Goal: Task Accomplishment & Management: Use online tool/utility

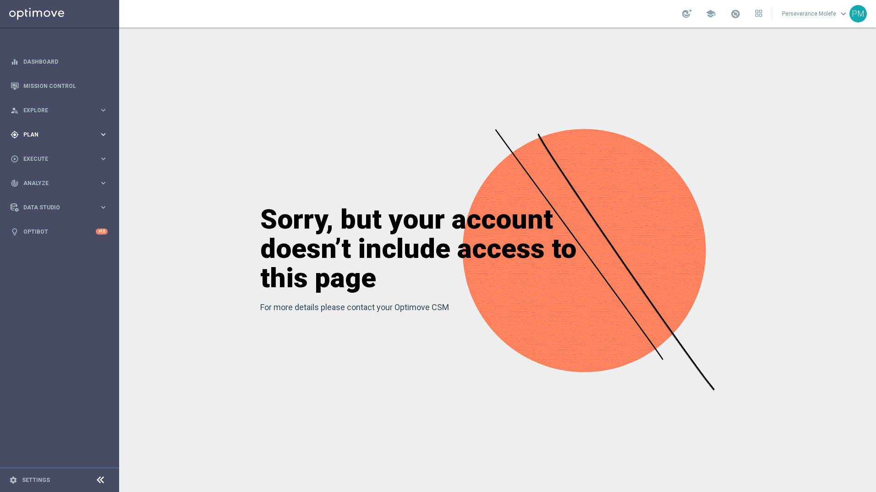
click at [58, 142] on div "gps_fixed Plan keyboard_arrow_right" at bounding box center [59, 134] width 118 height 24
click at [41, 169] on link "Actions" at bounding box center [60, 167] width 72 height 7
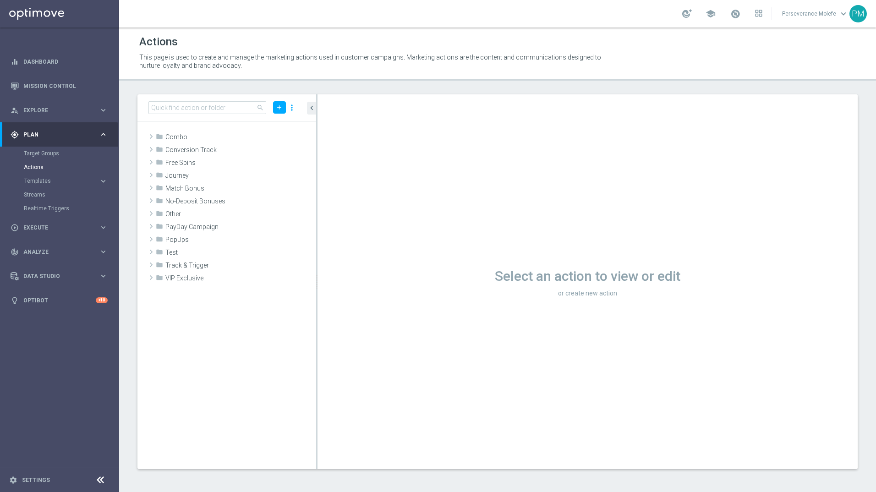
click at [44, 184] on button "Templates keyboard_arrow_right" at bounding box center [66, 180] width 84 height 7
click at [44, 197] on link "Optimail" at bounding box center [61, 194] width 67 height 7
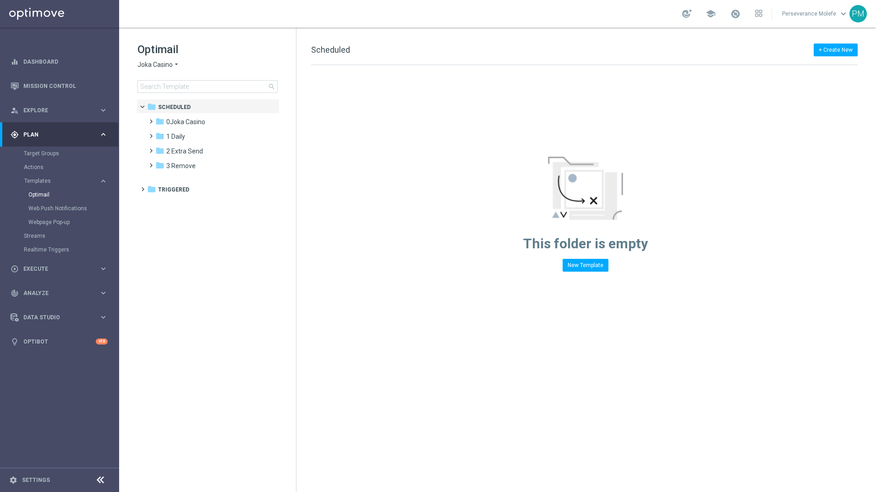
click at [164, 68] on span "Joka Casino" at bounding box center [155, 65] width 35 height 9
click at [0, 0] on span "Le Roi Johnny" at bounding box center [0, 0] width 0 height 0
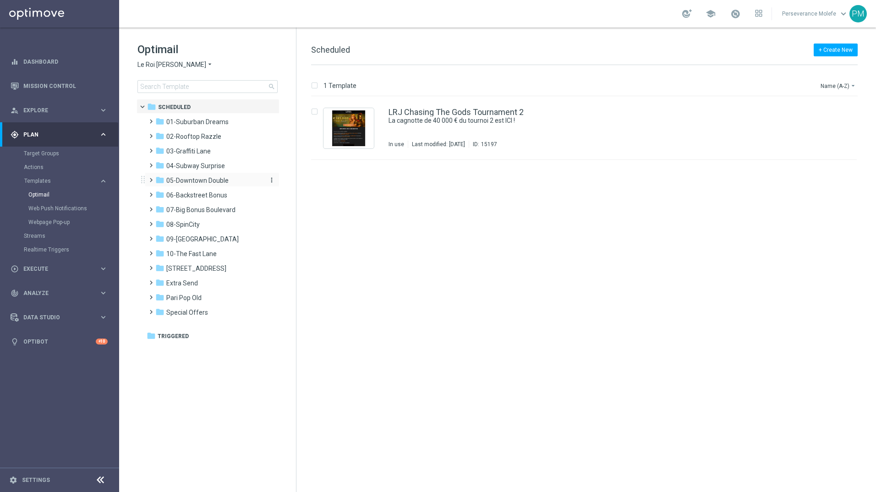
click at [214, 184] on span "05-Downtown Double" at bounding box center [197, 180] width 62 height 8
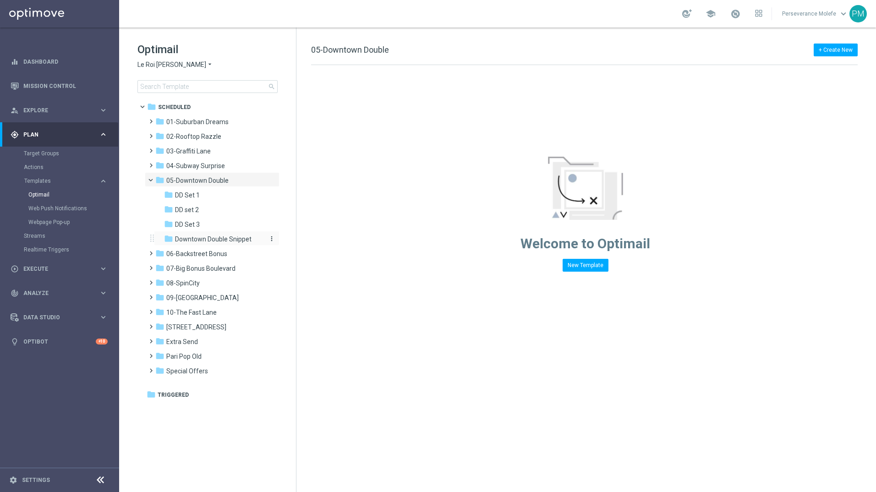
click at [194, 235] on span "Downtown Double Snippet" at bounding box center [213, 239] width 77 height 8
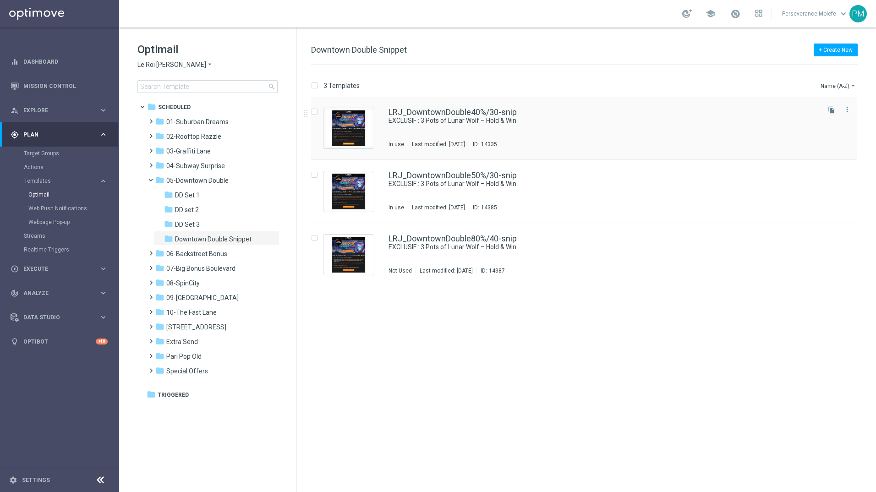
click at [501, 107] on div "LRJ_DowntownDouble40%/30-snip EXCLUSIF : 3 Pots of Lunar Wolf – Hold & Win In u…" at bounding box center [584, 128] width 546 height 63
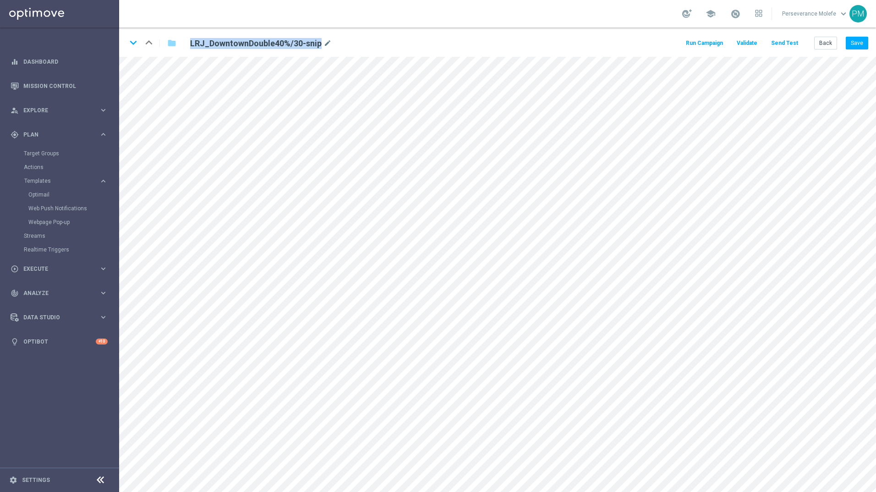
drag, startPoint x: 318, startPoint y: 43, endPoint x: 187, endPoint y: 41, distance: 131.1
click at [187, 41] on div "LRJ_DowntownDouble40%/30-snip mode_edit" at bounding box center [296, 43] width 227 height 12
copy h2 "LRJ_DowntownDouble40%/30-snip"
click at [832, 41] on button "Back" at bounding box center [825, 43] width 23 height 13
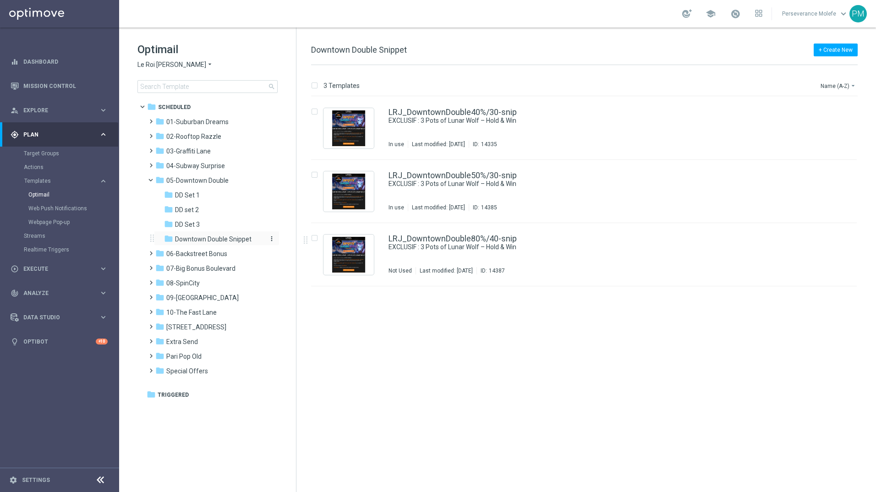
click at [270, 240] on icon "more_vert" at bounding box center [271, 238] width 7 height 7
click at [301, 249] on span "Rename" at bounding box center [307, 251] width 22 height 7
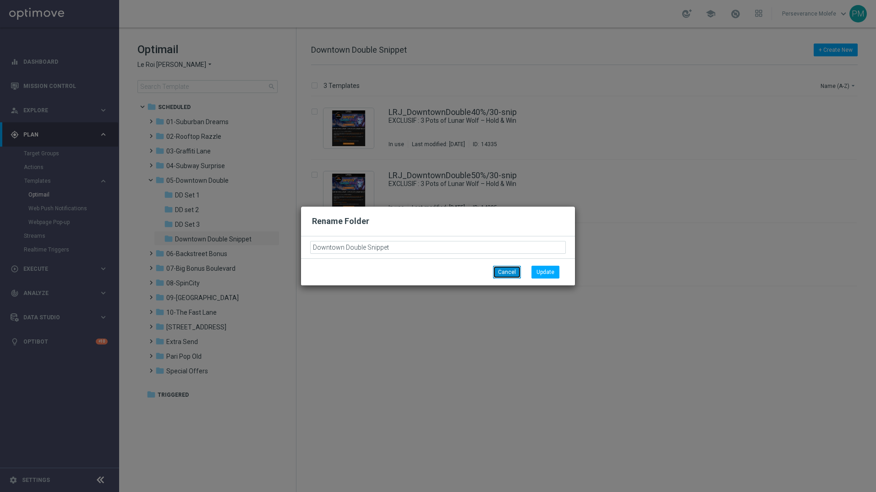
click at [509, 273] on button "Cancel" at bounding box center [507, 272] width 28 height 13
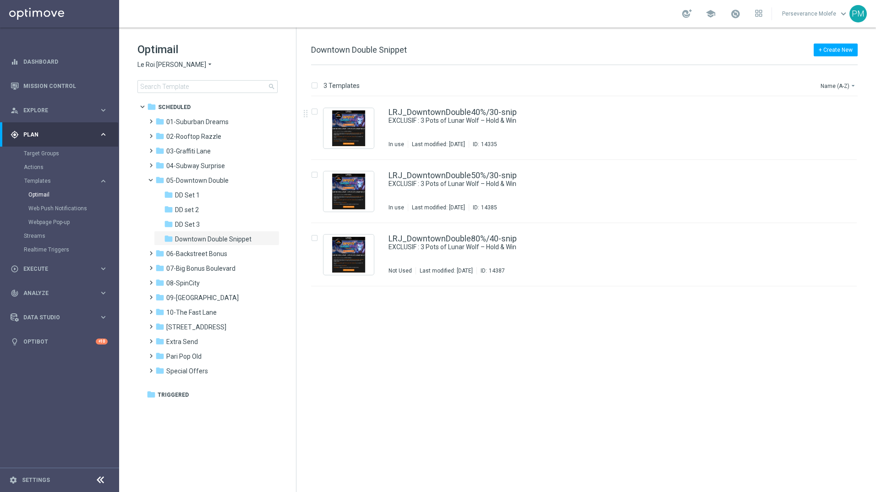
click at [206, 66] on icon "arrow_drop_down" at bounding box center [209, 65] width 7 height 9
click at [179, 150] on div "Casino Joka" at bounding box center [172, 152] width 69 height 11
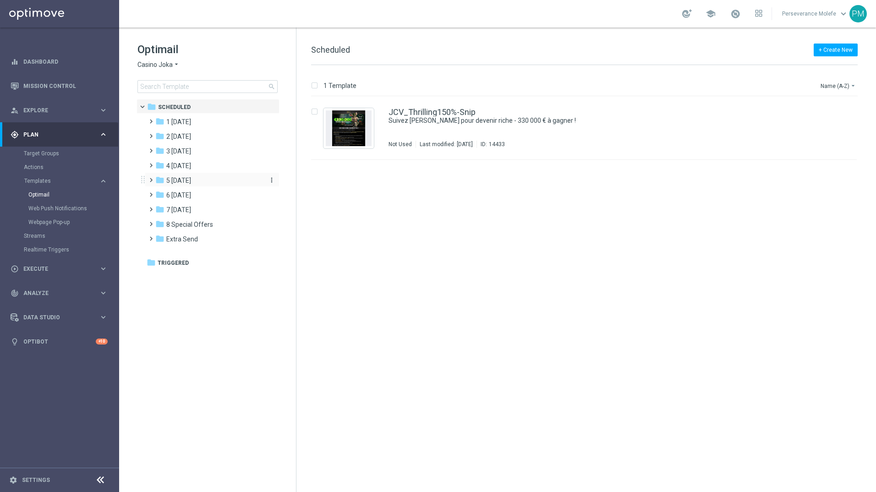
click at [212, 177] on div "folder 5 Saturday" at bounding box center [207, 181] width 105 height 11
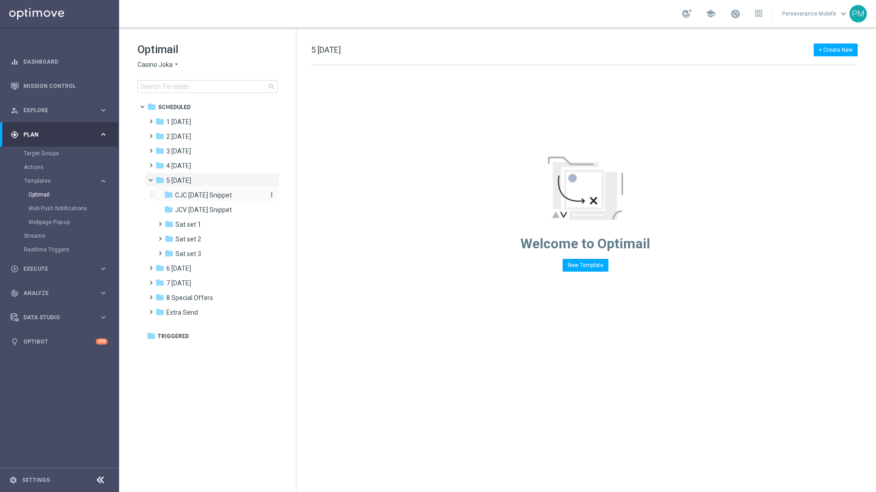
click at [219, 198] on span "CJC Saturday Snippet" at bounding box center [203, 195] width 57 height 8
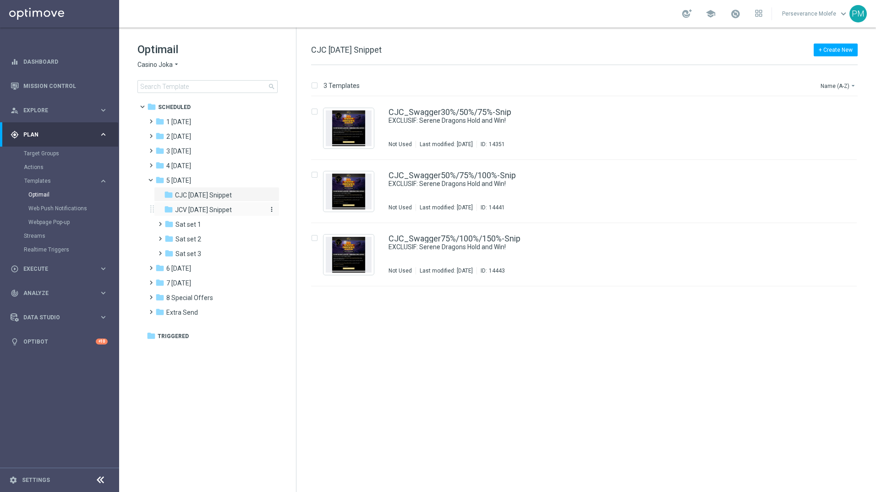
click at [229, 210] on span "JCV Saturday Snippet" at bounding box center [203, 210] width 57 height 8
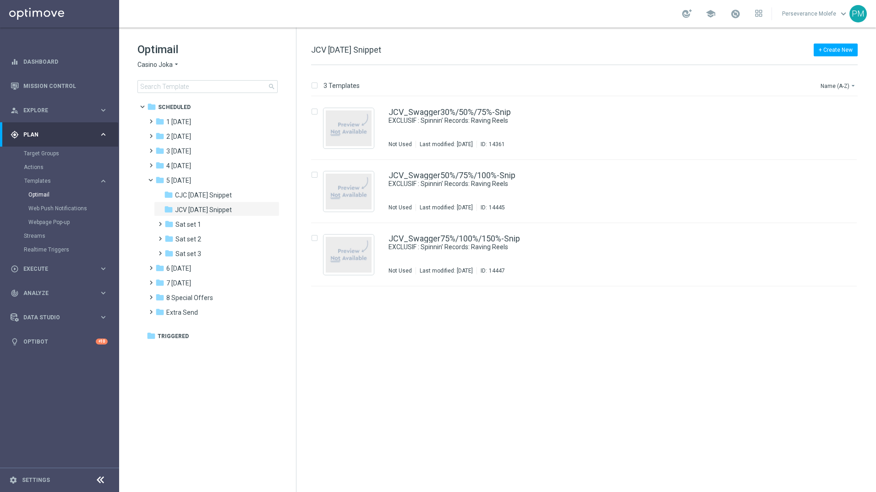
click at [229, 210] on span "JCV Saturday Snippet" at bounding box center [203, 210] width 57 height 8
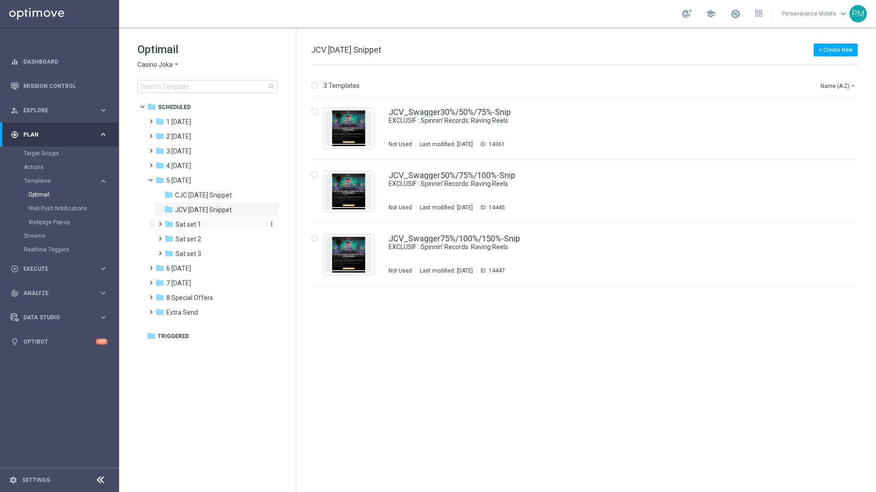
click at [225, 221] on div "folder Sat set 1" at bounding box center [214, 225] width 98 height 11
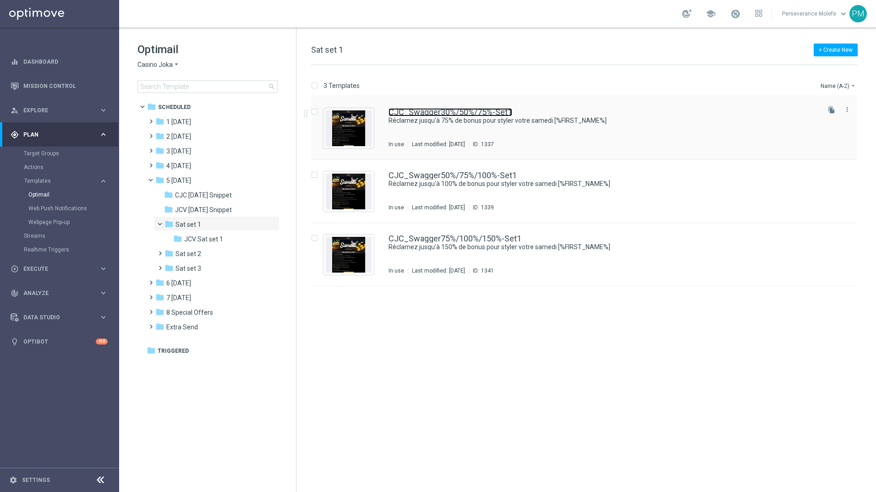
click at [446, 114] on link "CJC_Swagger30%/50%/75%-Set1" at bounding box center [451, 112] width 124 height 8
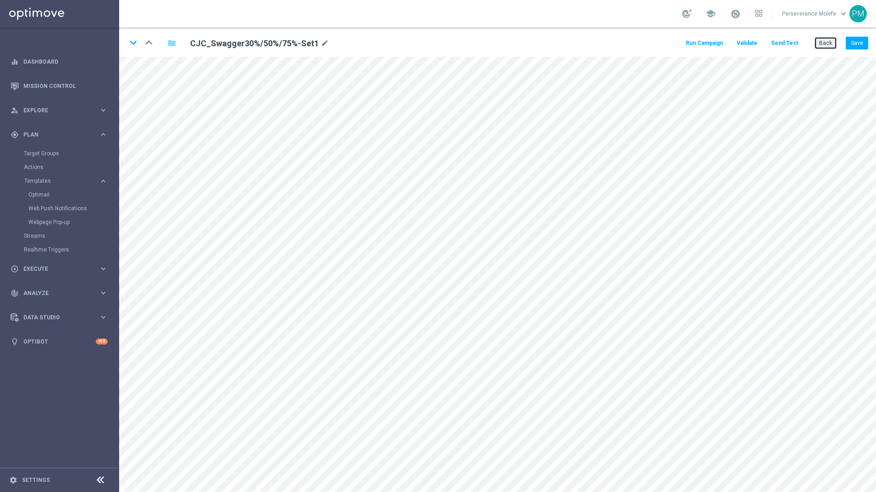
click at [826, 39] on button "Back" at bounding box center [825, 43] width 23 height 13
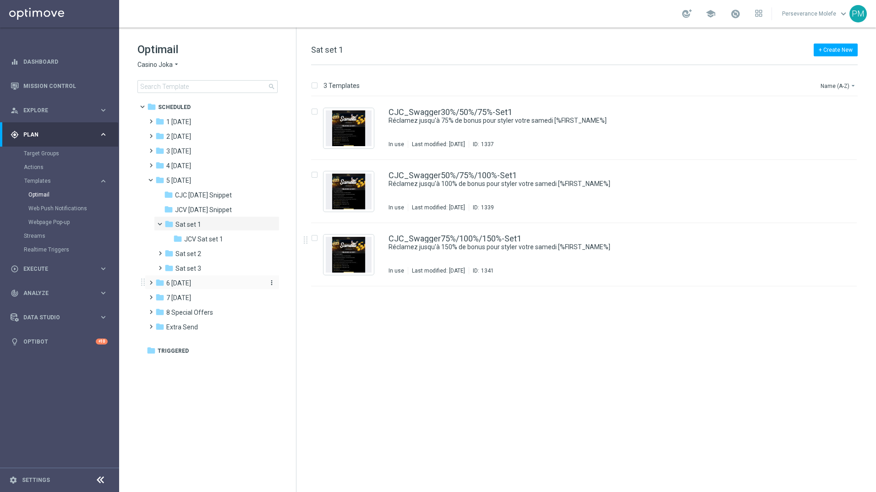
click at [208, 284] on div "folder 6 Sunday" at bounding box center [207, 283] width 105 height 11
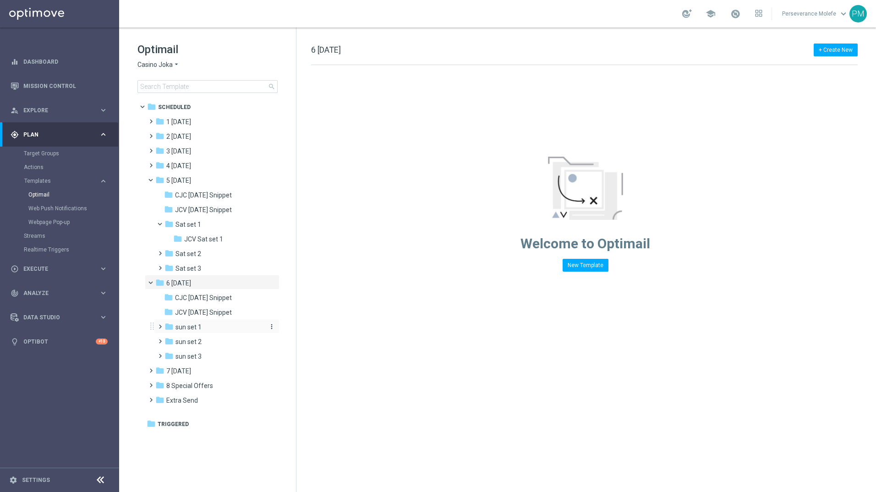
click at [212, 328] on div "folder sun set 1" at bounding box center [214, 327] width 98 height 11
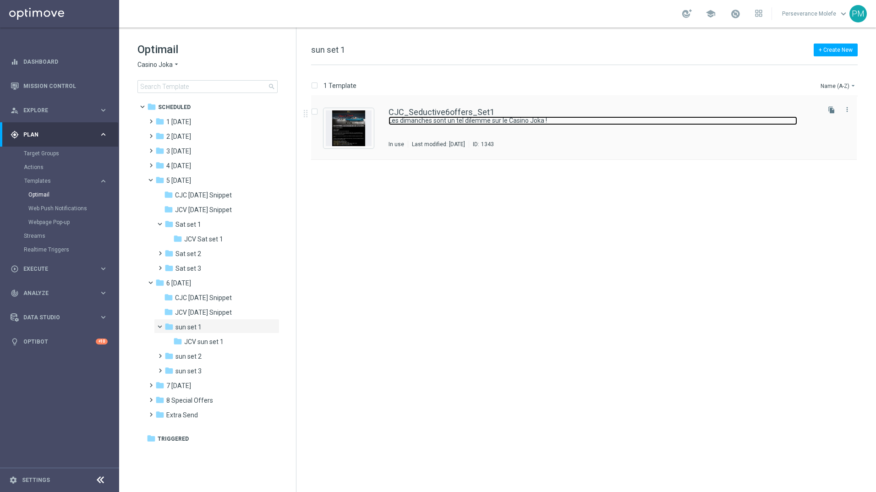
click at [436, 118] on link "Les dimanches sont un tel dilemme sur le Casino Joka !" at bounding box center [593, 120] width 409 height 9
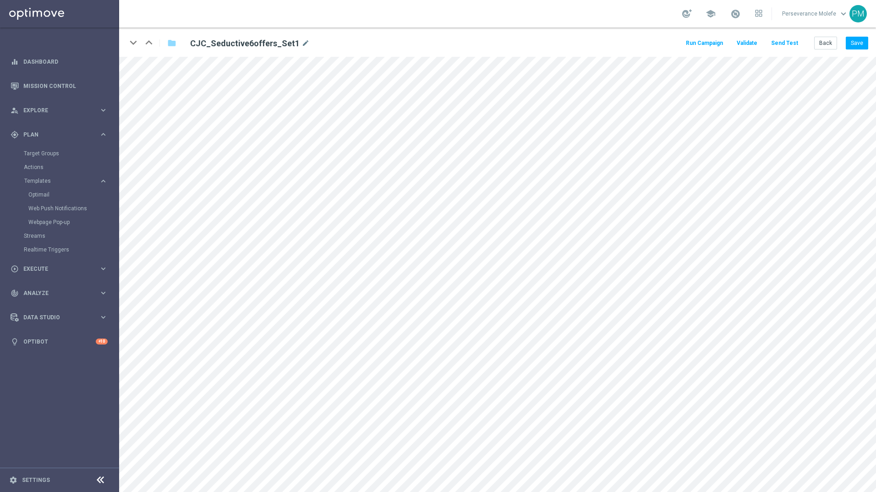
click at [786, 42] on button "Send Test" at bounding box center [785, 43] width 30 height 12
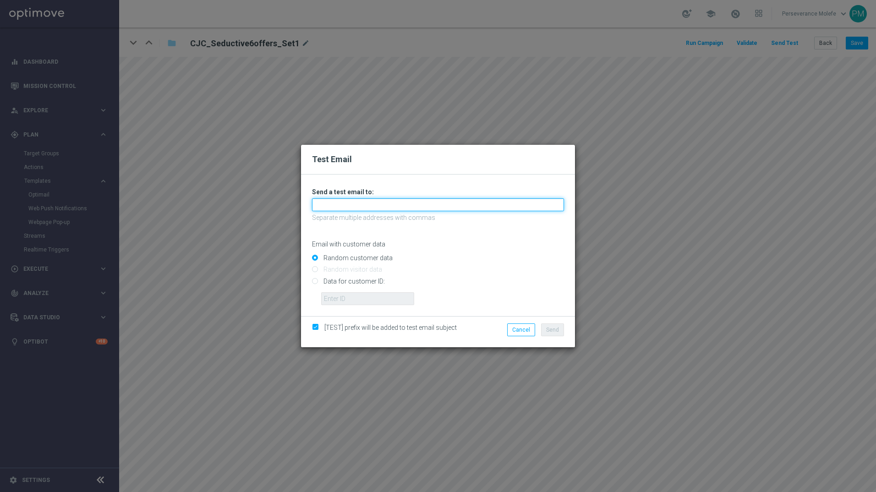
click at [436, 210] on input "text" at bounding box center [438, 204] width 252 height 13
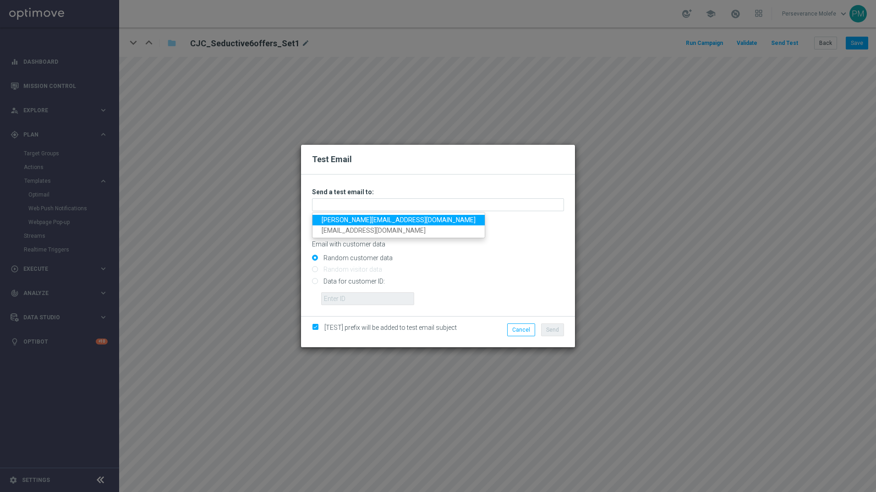
click at [396, 218] on link "Madeleine@viva-vision.net" at bounding box center [399, 220] width 172 height 11
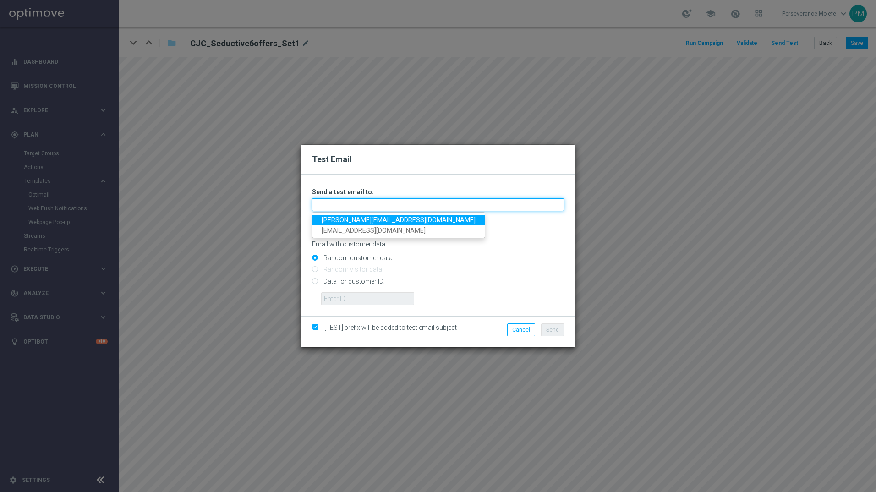
type input "Madeleine@viva-vision.net"
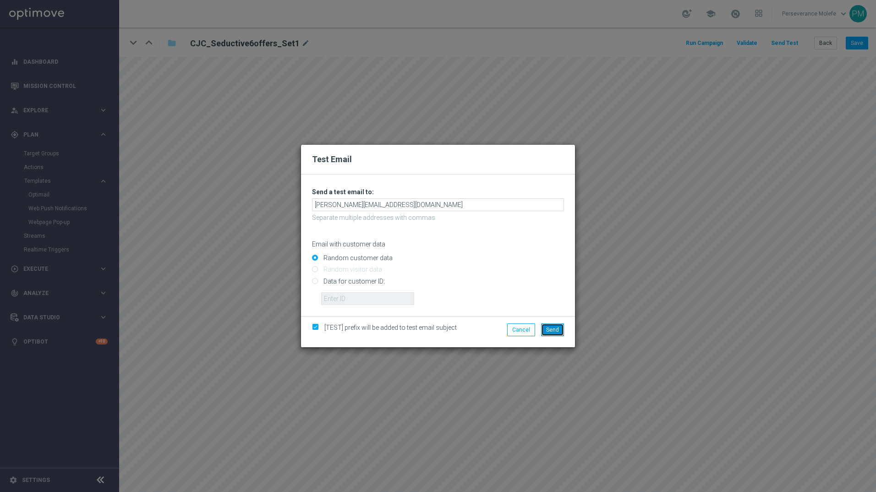
click at [562, 327] on button "Send" at bounding box center [552, 330] width 23 height 13
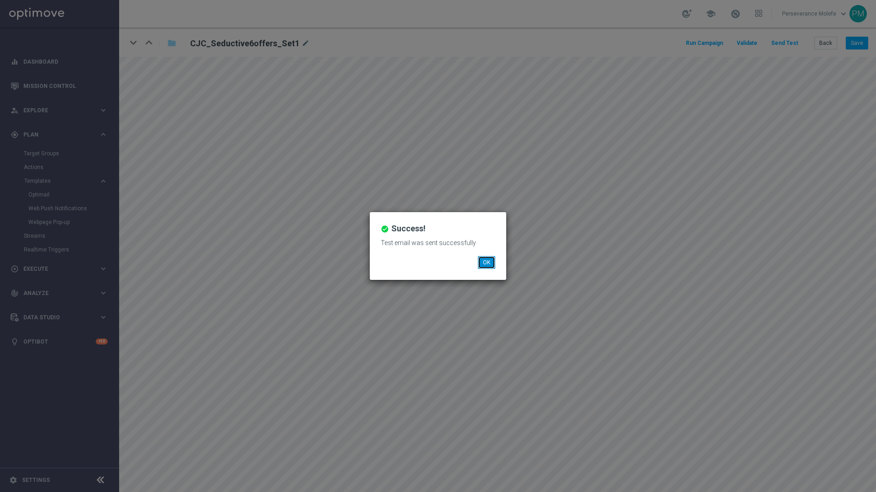
click at [488, 260] on button "OK" at bounding box center [486, 262] width 17 height 13
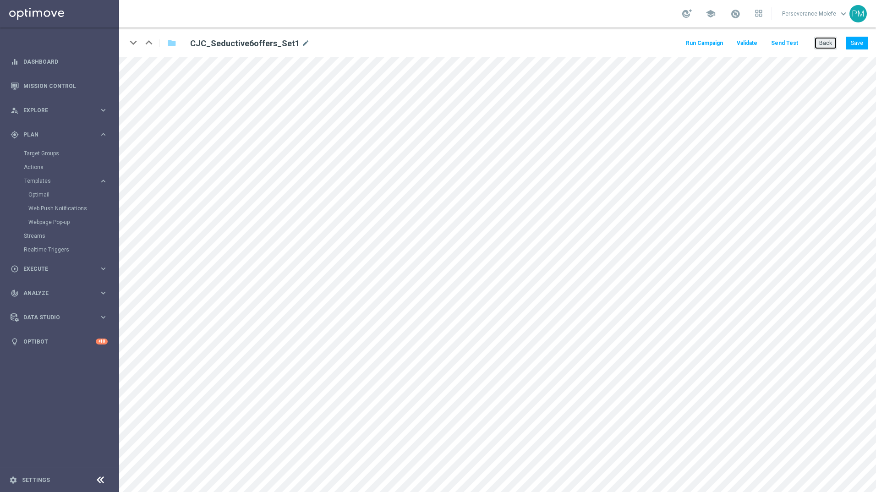
click at [820, 45] on button "Back" at bounding box center [825, 43] width 23 height 13
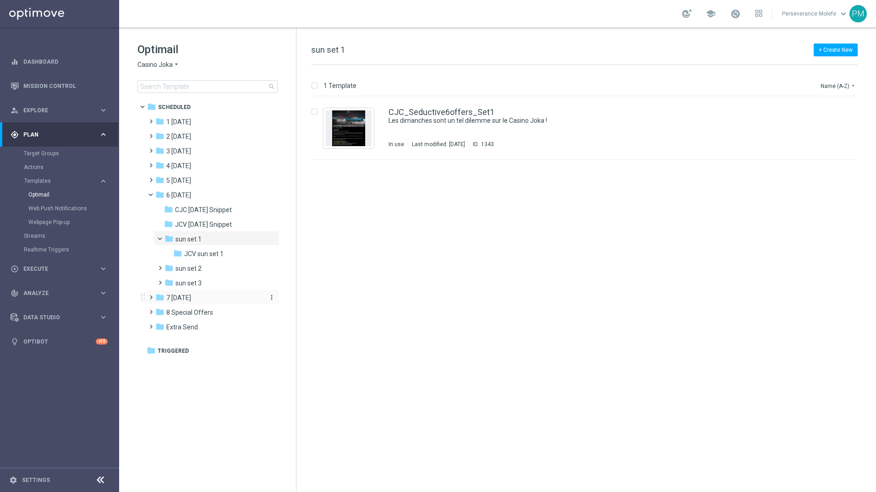
click at [211, 302] on div "folder 7 Monday" at bounding box center [207, 298] width 105 height 11
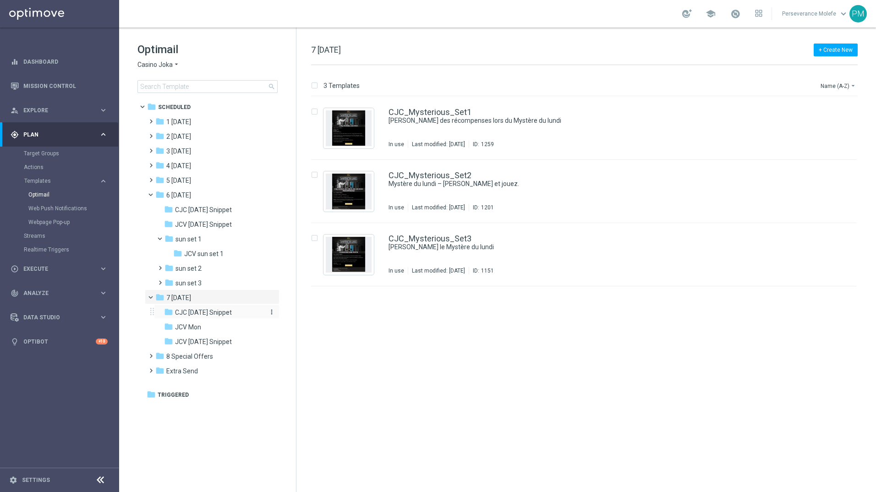
click at [204, 308] on span "CJC Monday Snippet" at bounding box center [203, 312] width 57 height 8
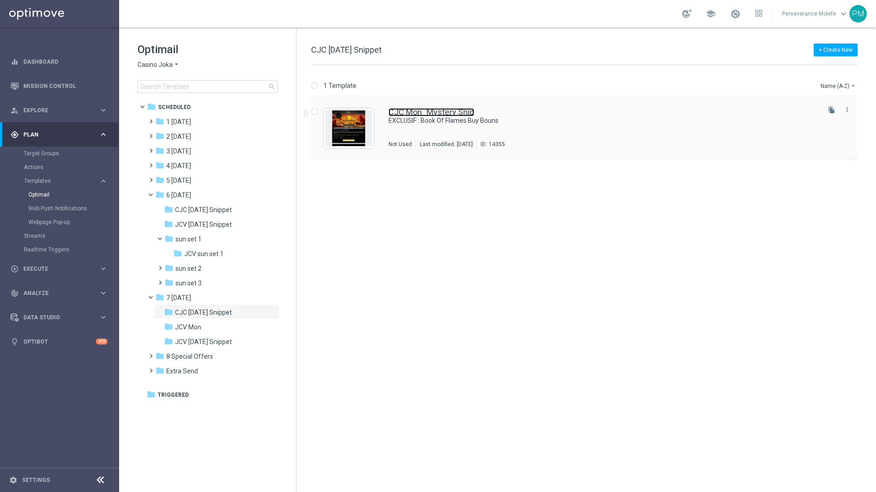
click at [407, 115] on link "CJC Mon_Mystery Snip" at bounding box center [432, 112] width 86 height 8
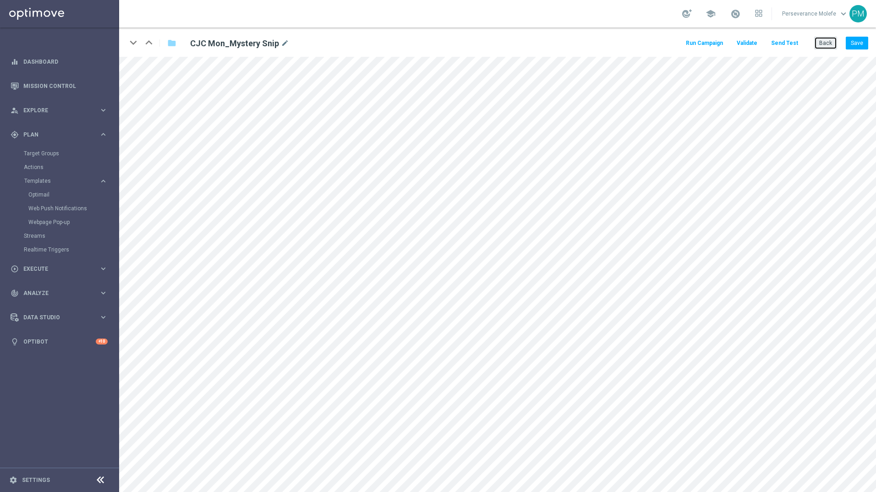
click at [822, 45] on button "Back" at bounding box center [825, 43] width 23 height 13
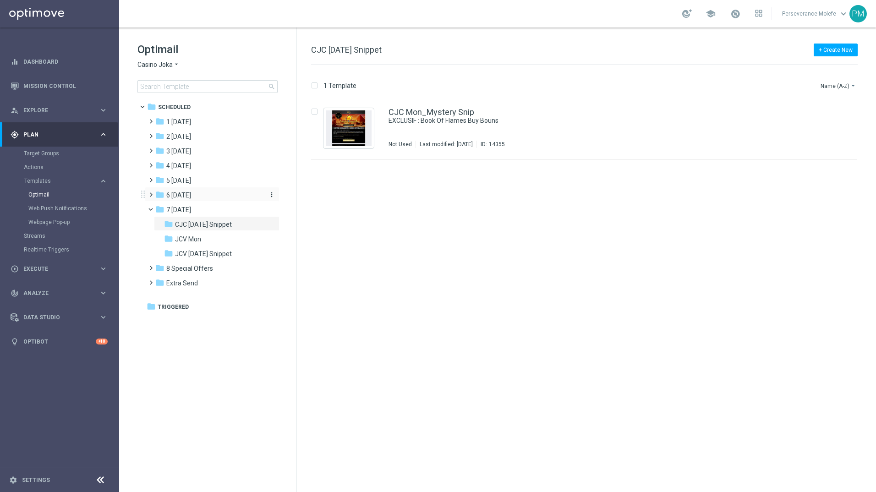
click at [187, 195] on span "6 Sunday" at bounding box center [178, 195] width 25 height 8
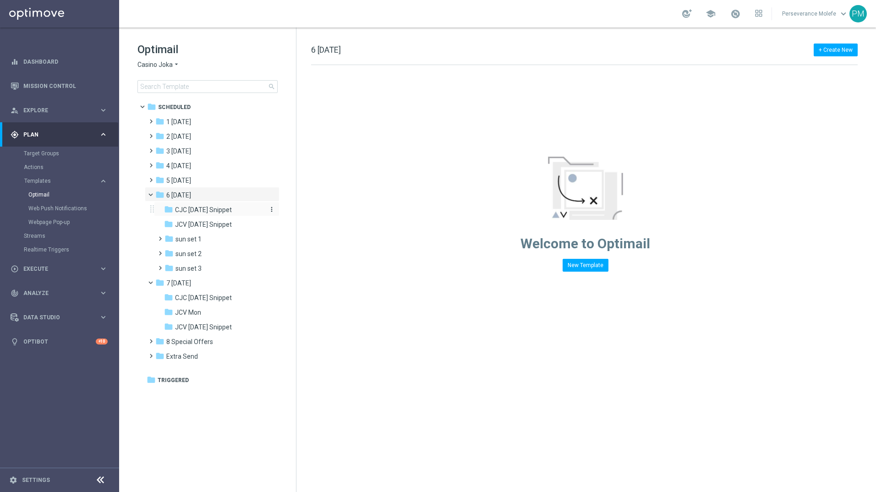
click at [203, 214] on span "CJC Sunday Snippet" at bounding box center [203, 210] width 57 height 8
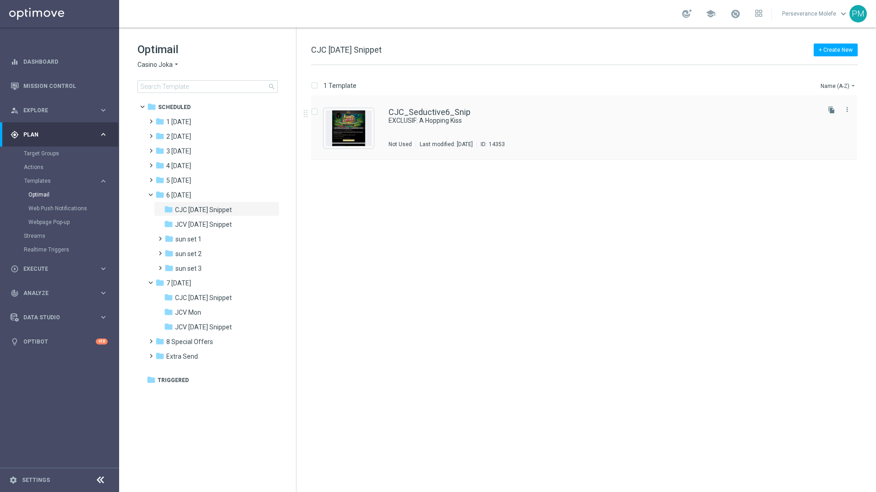
click at [432, 106] on div "CJC_Seductive6_Snip EXCLUSIF: A Hopping Kiss Not Used Last modified: Wednesday,…" at bounding box center [584, 128] width 546 height 63
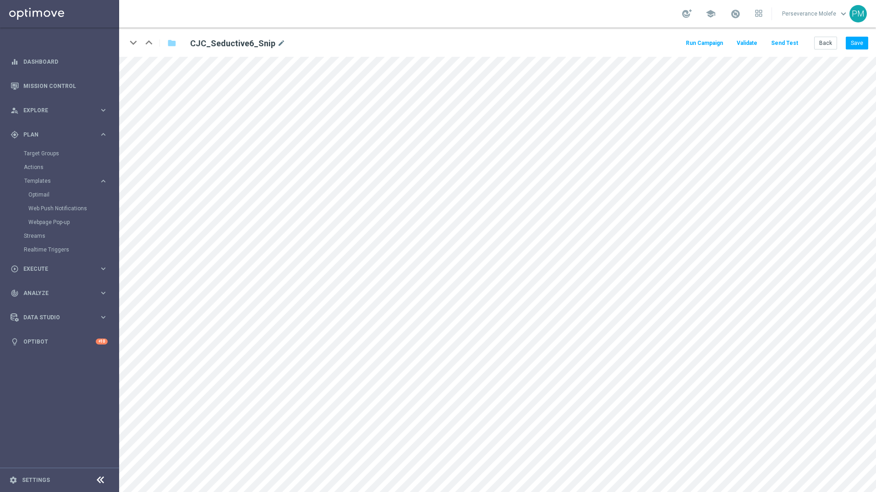
click at [796, 47] on button "Send Test" at bounding box center [785, 43] width 30 height 12
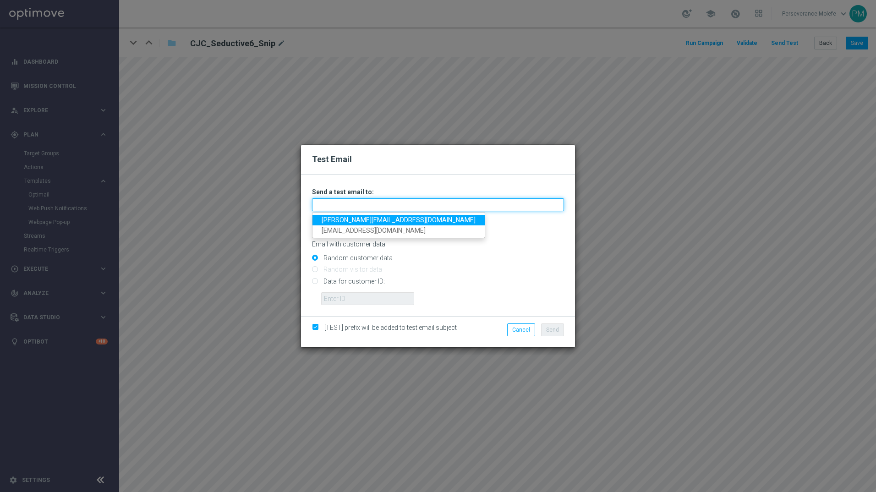
click at [460, 207] on input "text" at bounding box center [438, 204] width 252 height 13
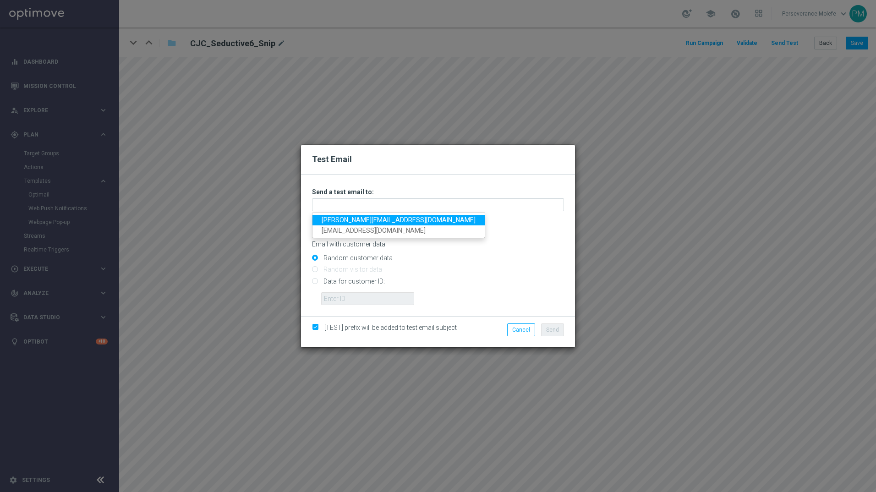
click at [387, 218] on link "Madeleine@viva-vision.net" at bounding box center [399, 220] width 172 height 11
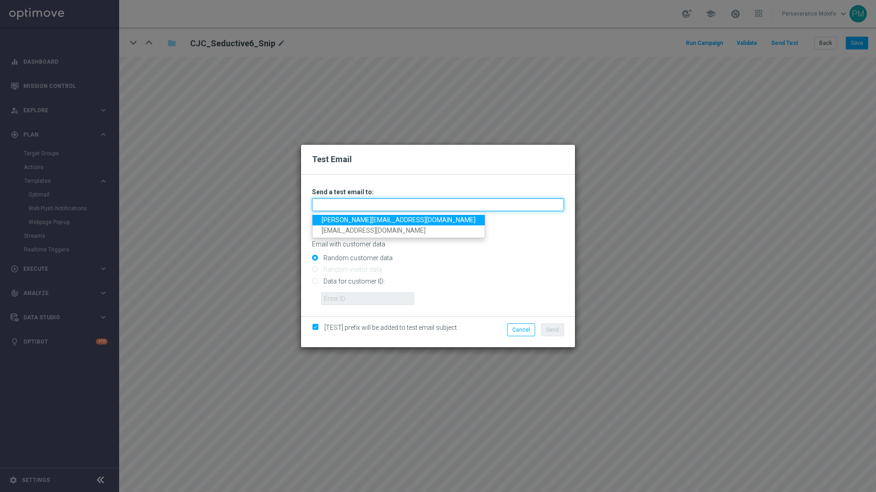
type input "Madeleine@viva-vision.net"
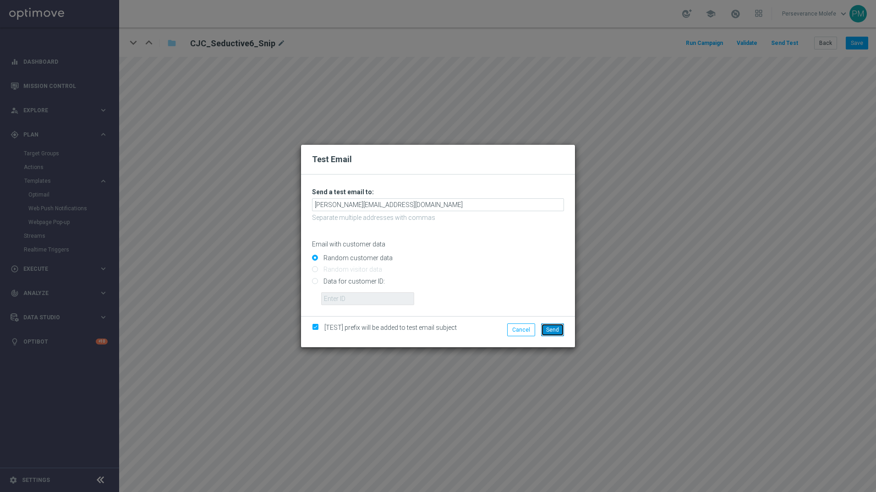
click at [561, 327] on button "Send" at bounding box center [552, 330] width 23 height 13
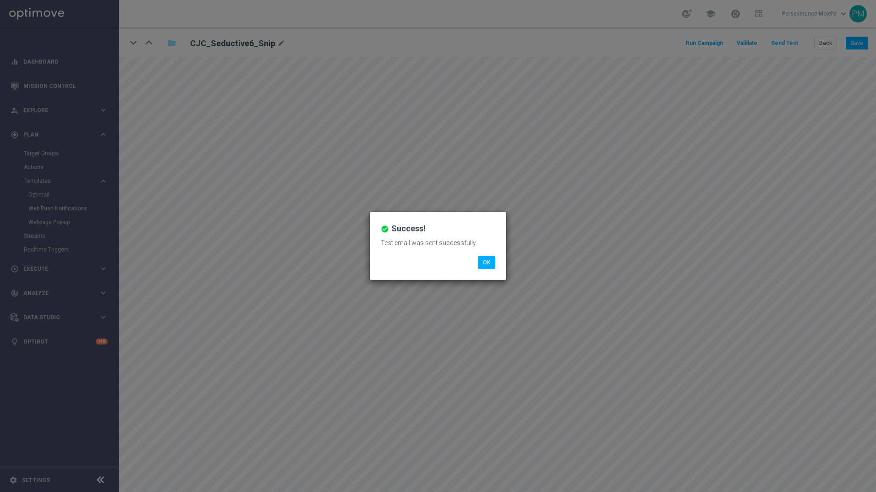
click at [501, 271] on div "check_circle Success! Test email was sent successfully OK" at bounding box center [438, 246] width 137 height 68
click at [490, 265] on button "OK" at bounding box center [486, 262] width 17 height 13
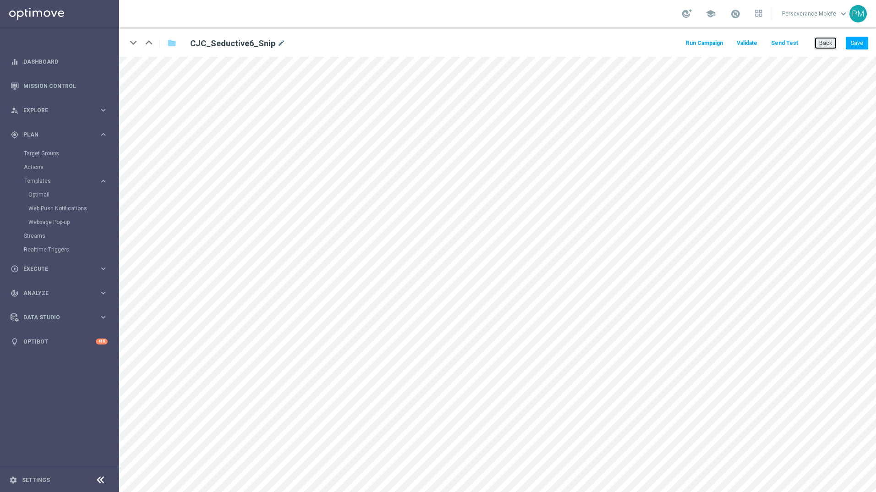
click at [822, 44] on button "Back" at bounding box center [825, 43] width 23 height 13
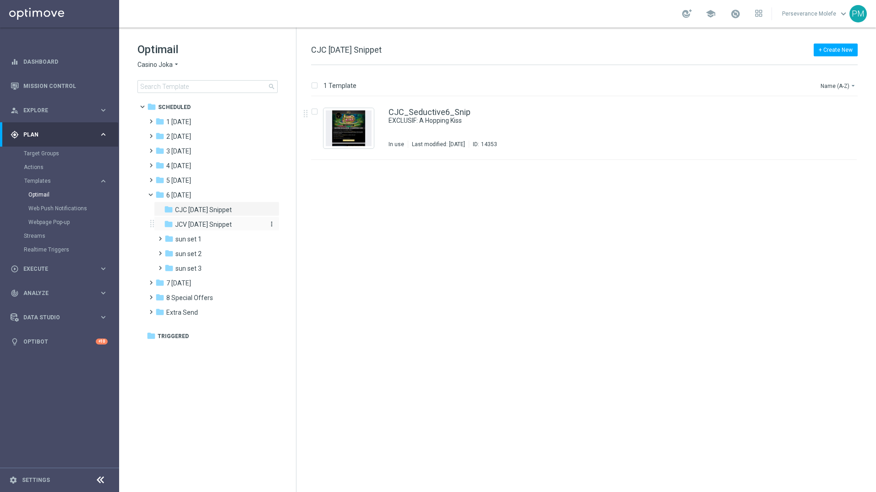
click at [237, 230] on div "folder JCV Sunday Snippet" at bounding box center [213, 225] width 98 height 11
click at [417, 104] on div "JCV_Seductive_Snip EXCLUSIF: A Hopping Kiss Not Used Last modified: Wednesday, …" at bounding box center [584, 128] width 546 height 63
